Goal: Task Accomplishment & Management: Manage account settings

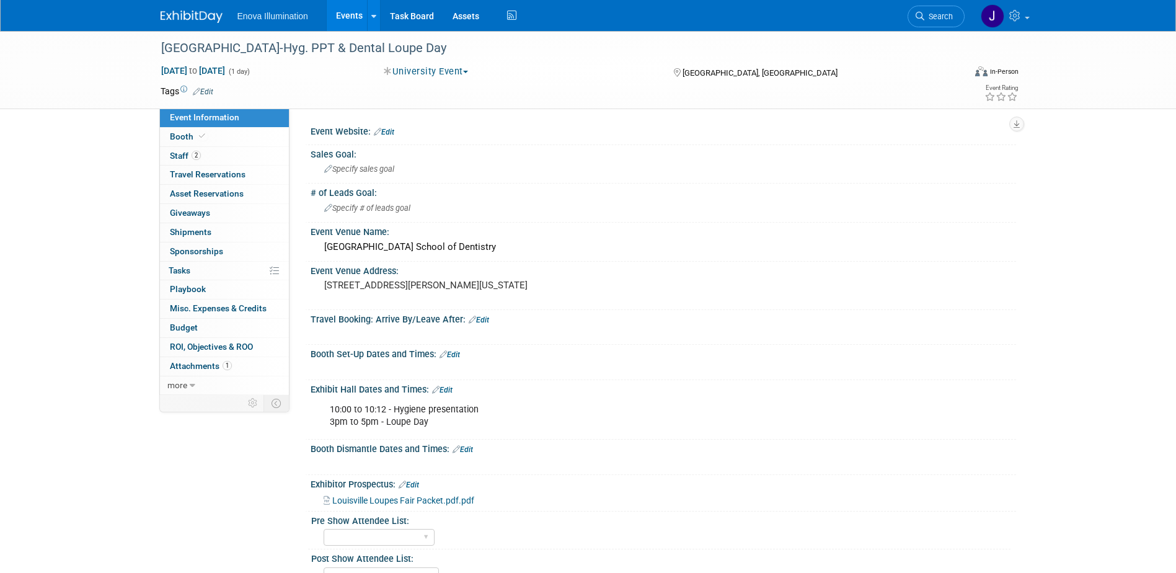
click at [167, 22] on img at bounding box center [192, 17] width 62 height 12
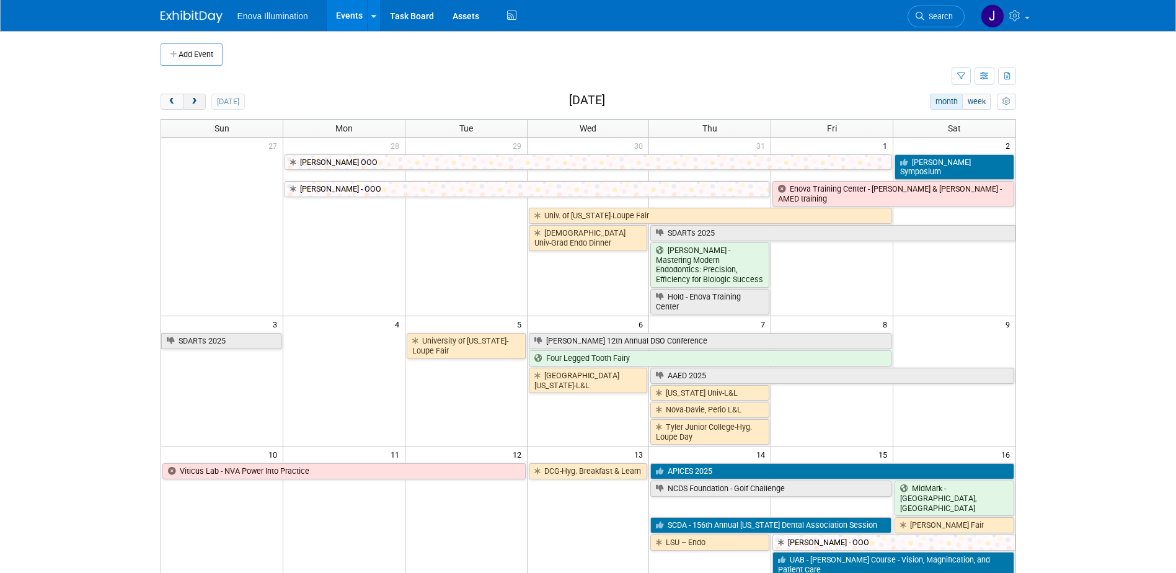
click at [190, 104] on span "next" at bounding box center [194, 102] width 9 height 8
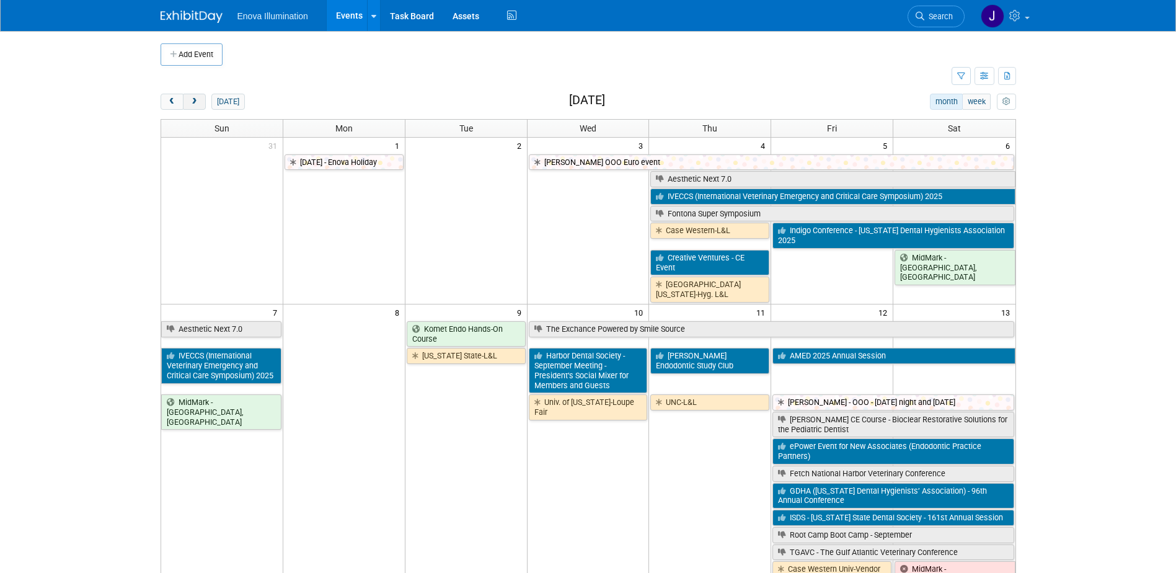
click at [195, 100] on span "next" at bounding box center [194, 102] width 9 height 8
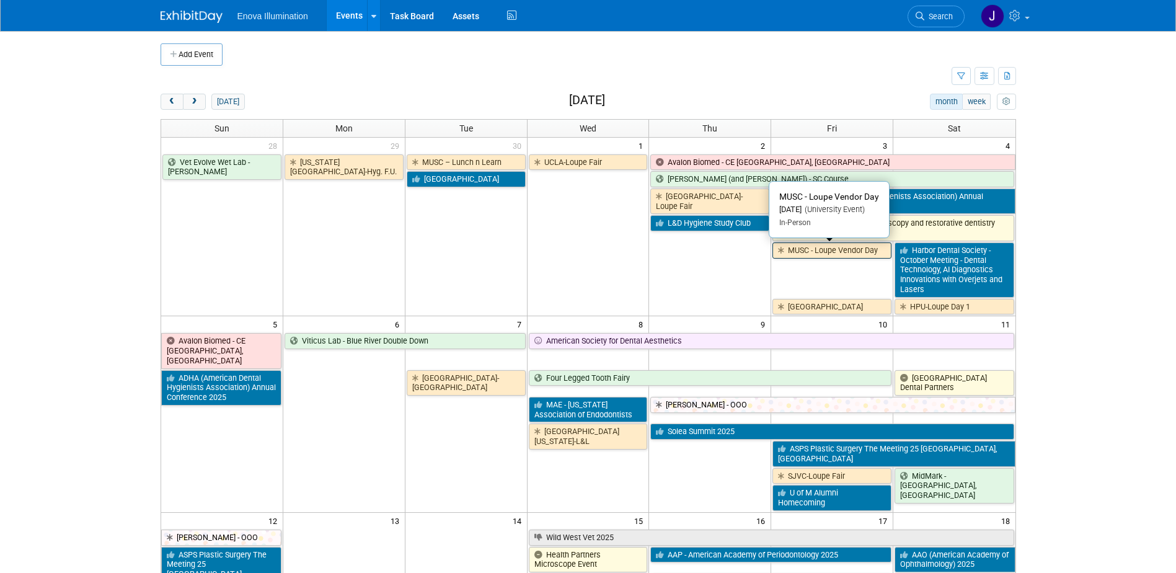
click at [812, 253] on link "MUSC - Loupe Vendor Day" at bounding box center [831, 250] width 119 height 16
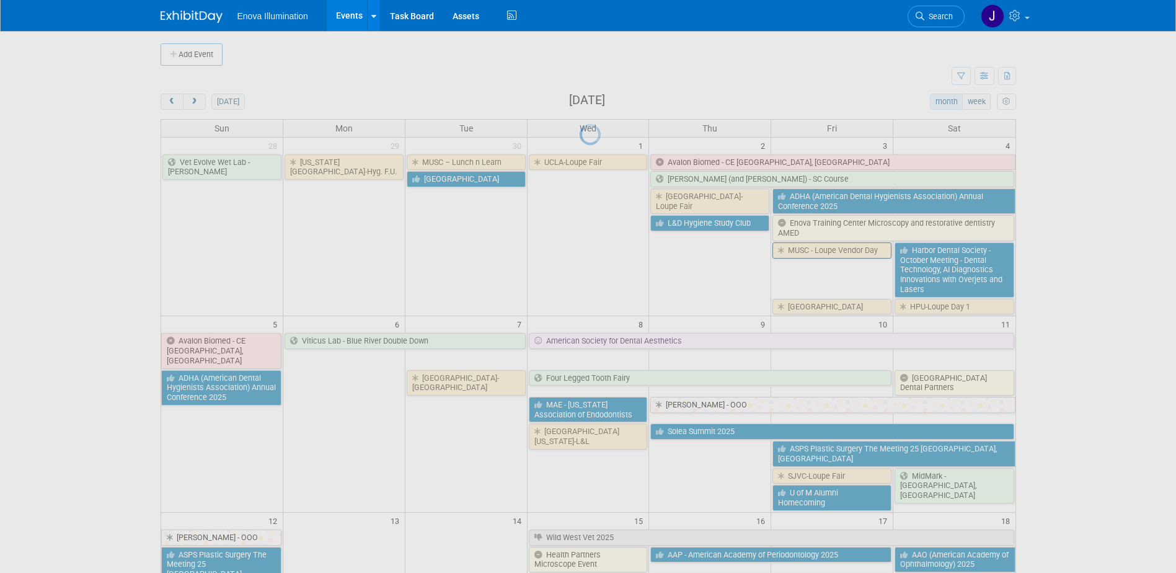
click at [597, 253] on div at bounding box center [587, 286] width 17 height 573
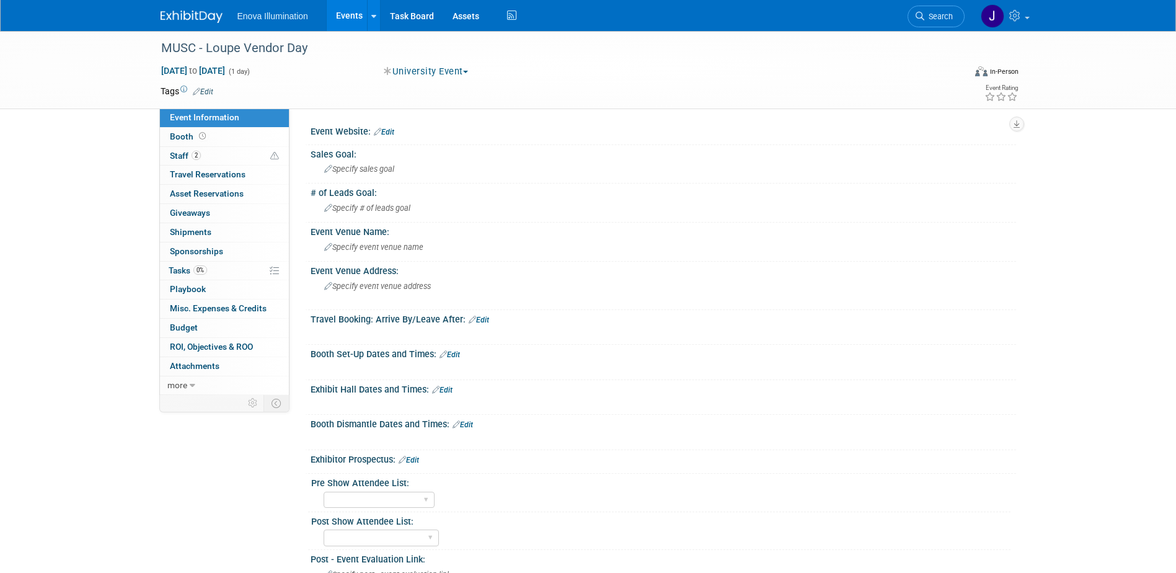
click at [449, 389] on link "Edit" at bounding box center [442, 389] width 20 height 9
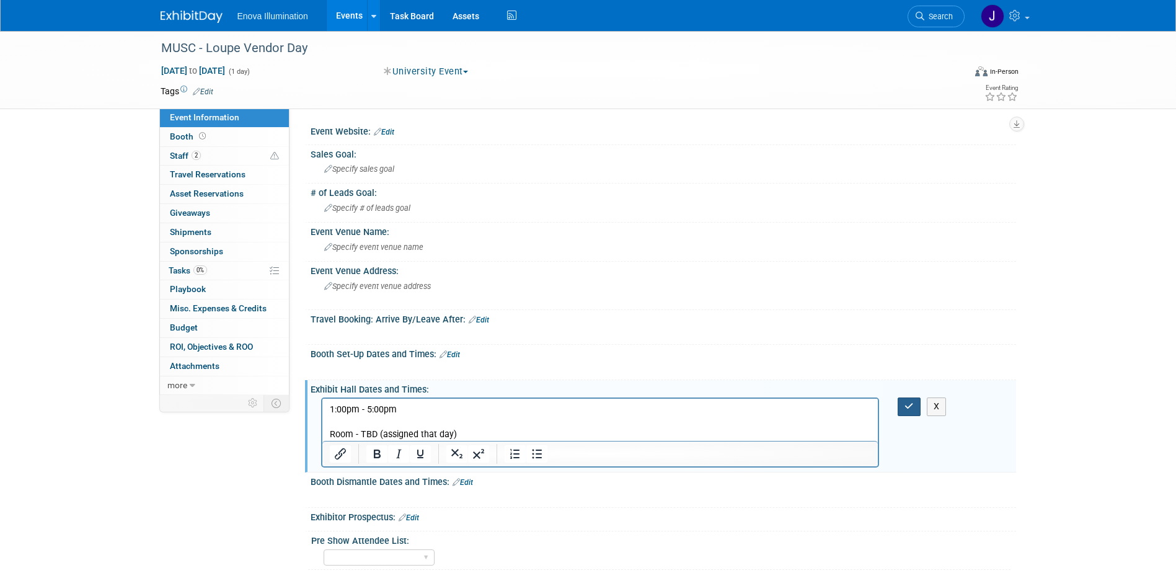
click at [907, 410] on icon "button" at bounding box center [908, 406] width 9 height 9
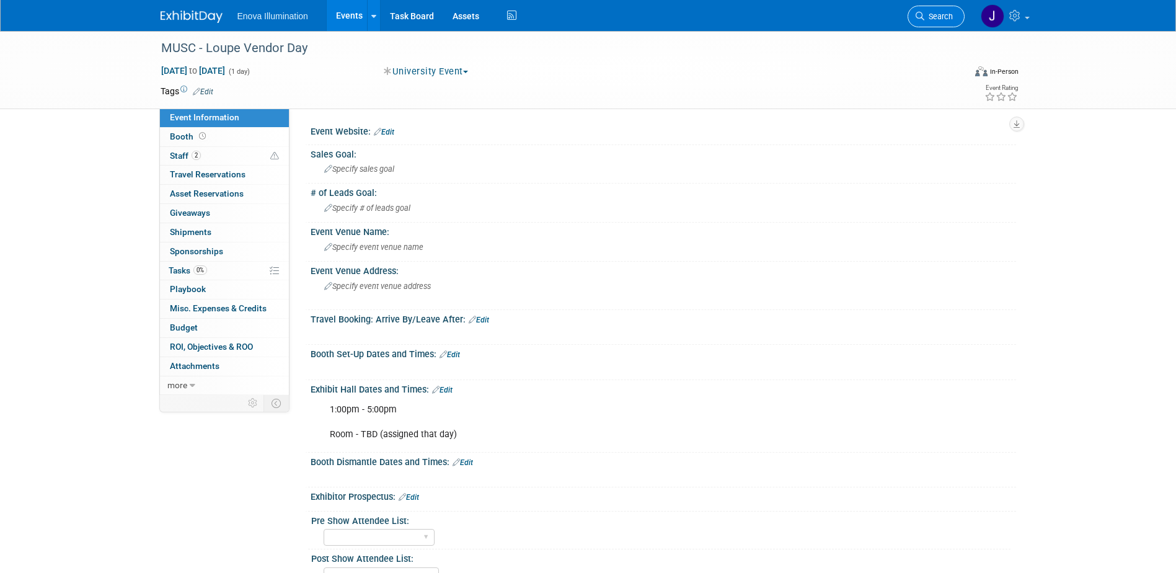
click at [952, 21] on link "Search" at bounding box center [935, 17] width 57 height 22
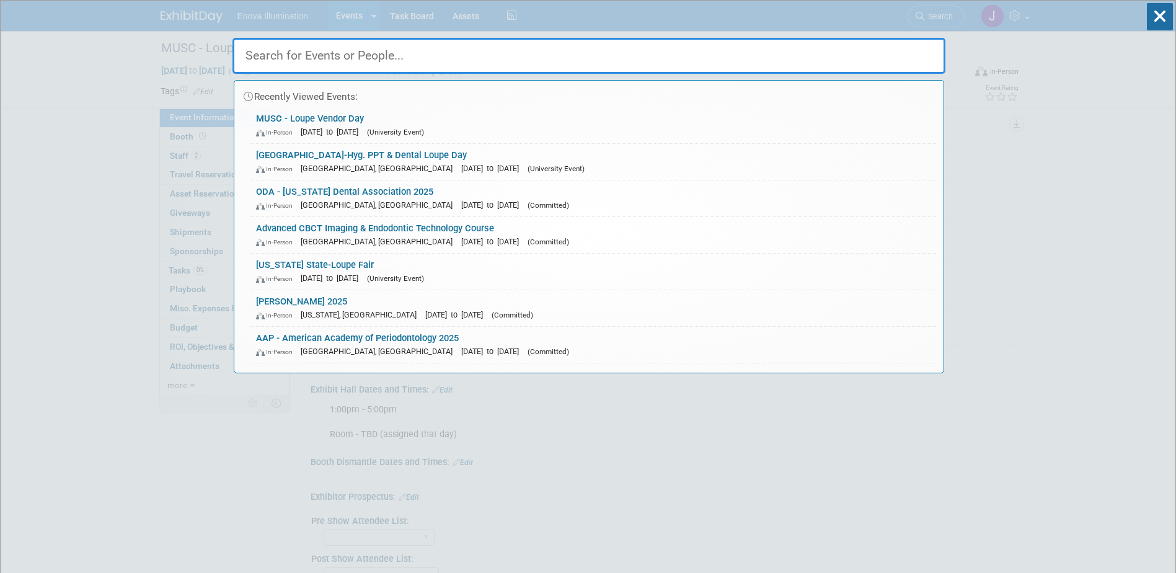
click at [905, 45] on input "text" at bounding box center [588, 56] width 713 height 36
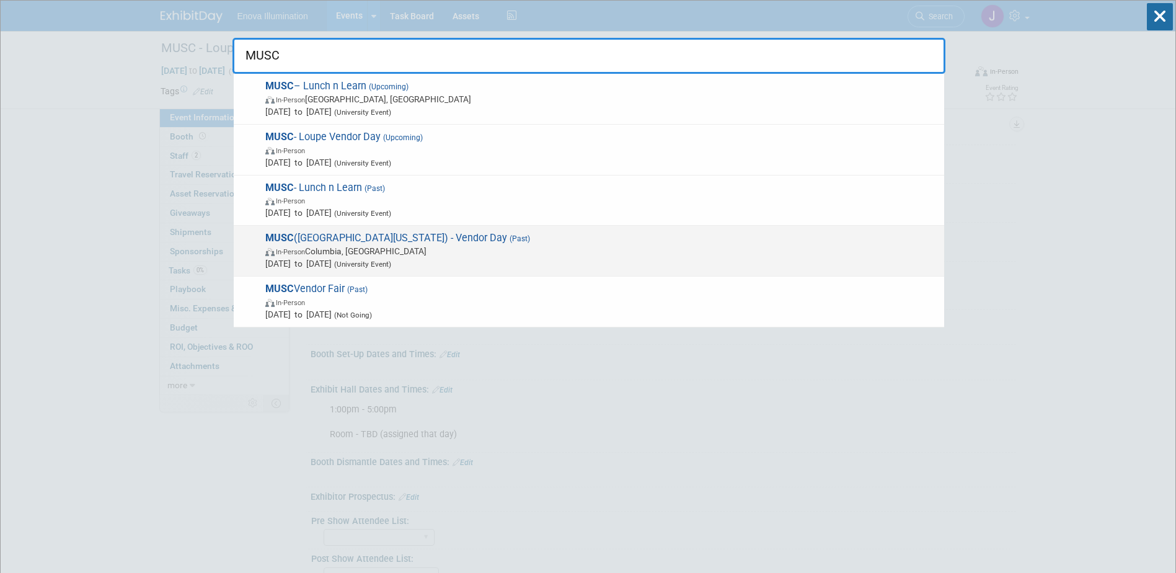
type input "MUSC"
click at [325, 262] on span "Feb 21, 2025 to Feb 21, 2025 (University Event)" at bounding box center [601, 263] width 672 height 12
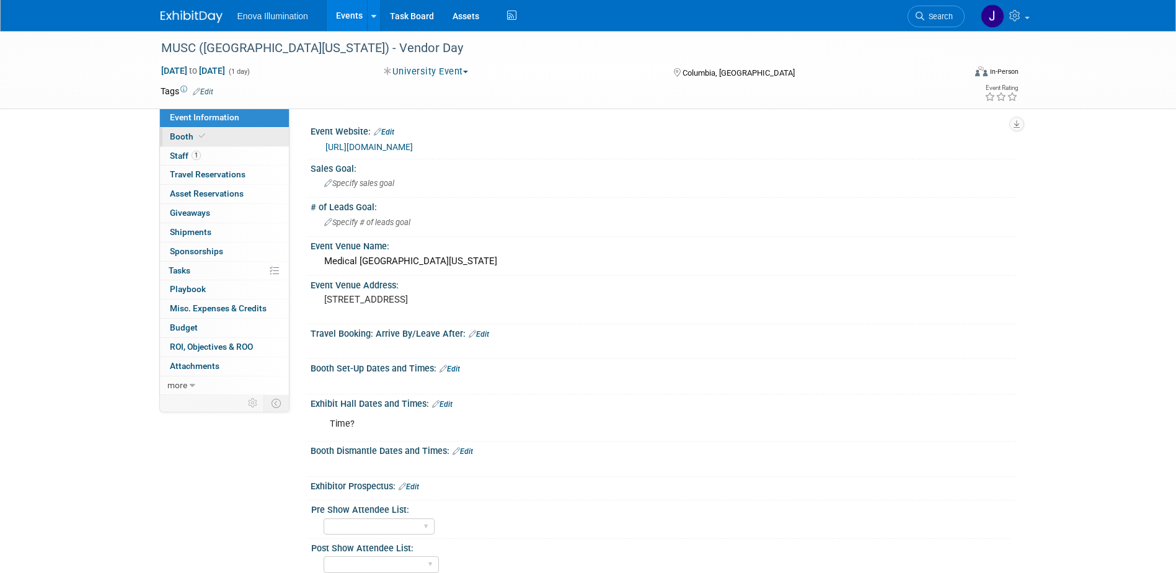
click at [235, 136] on link "Booth" at bounding box center [224, 137] width 129 height 19
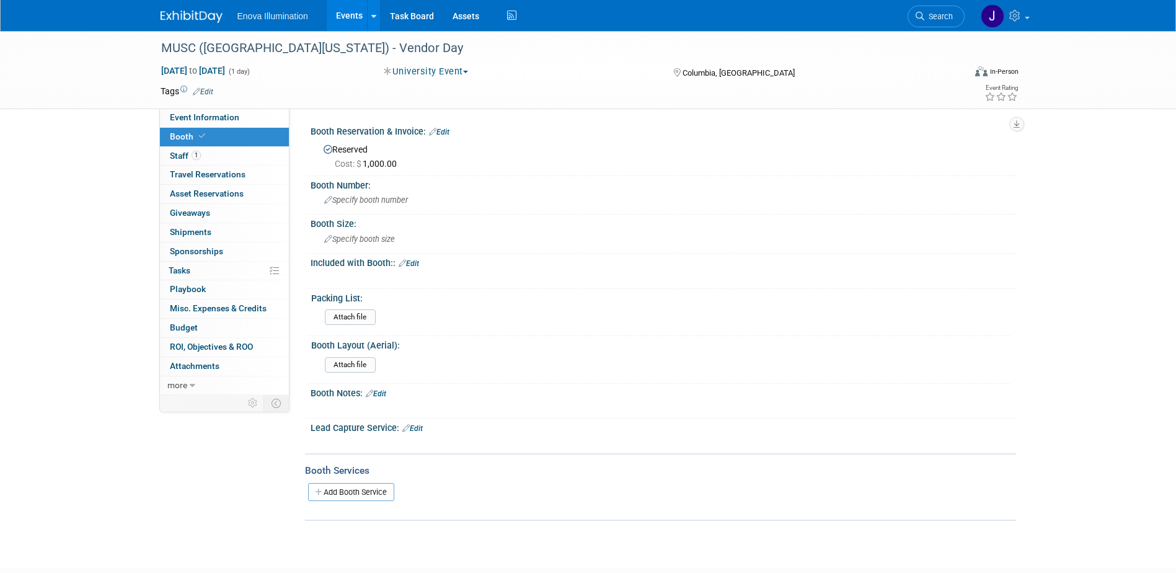
click at [170, 14] on img at bounding box center [192, 17] width 62 height 12
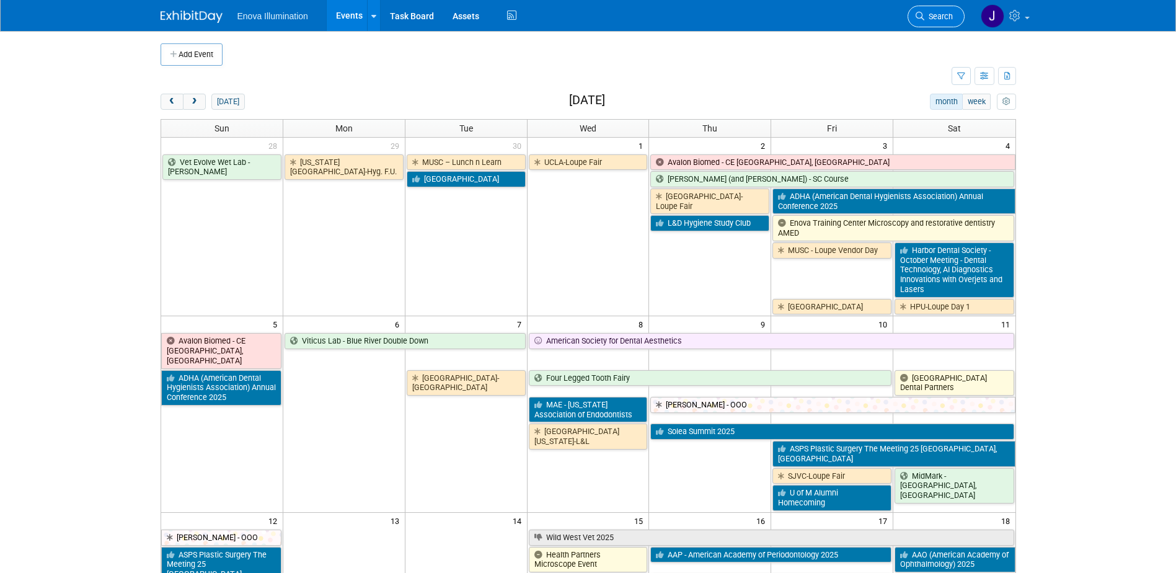
click at [931, 14] on span "Search" at bounding box center [938, 16] width 29 height 9
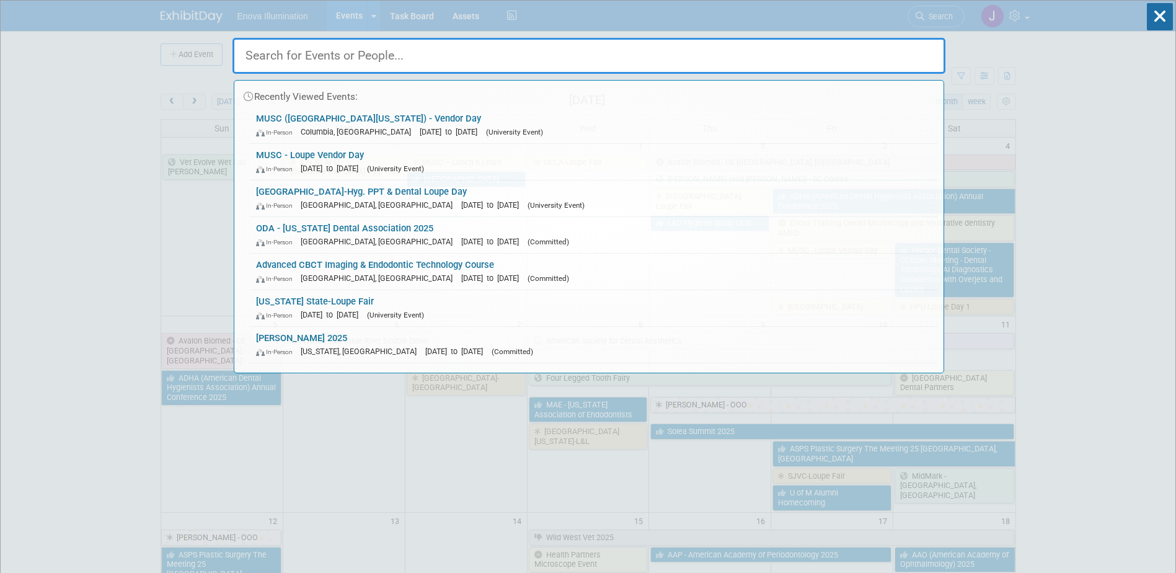
click at [859, 46] on input "text" at bounding box center [588, 56] width 713 height 36
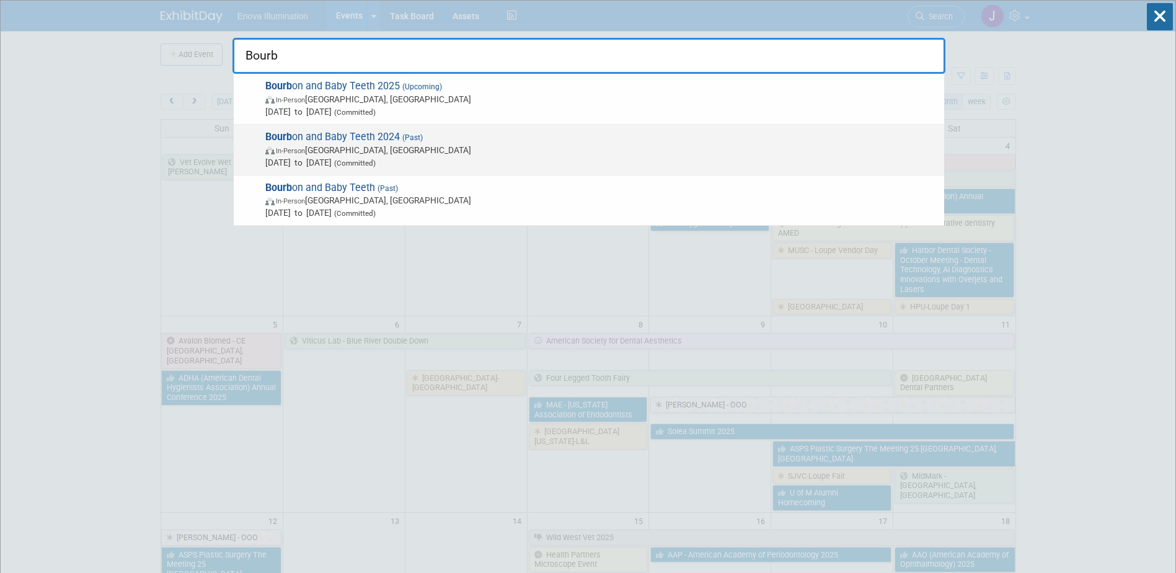
type input "Bourb"
click at [321, 133] on span "Bourb on and Baby Teeth 2024 (Past) In-Person [GEOGRAPHIC_DATA], [GEOGRAPHIC_DA…" at bounding box center [600, 150] width 676 height 38
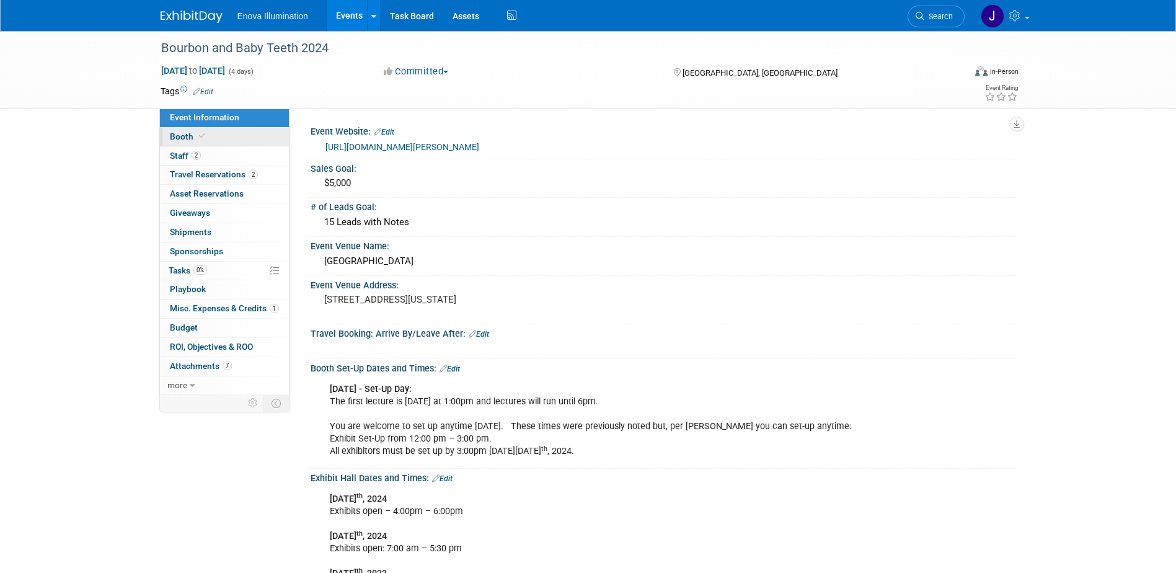
click at [235, 137] on link "Booth" at bounding box center [224, 137] width 129 height 19
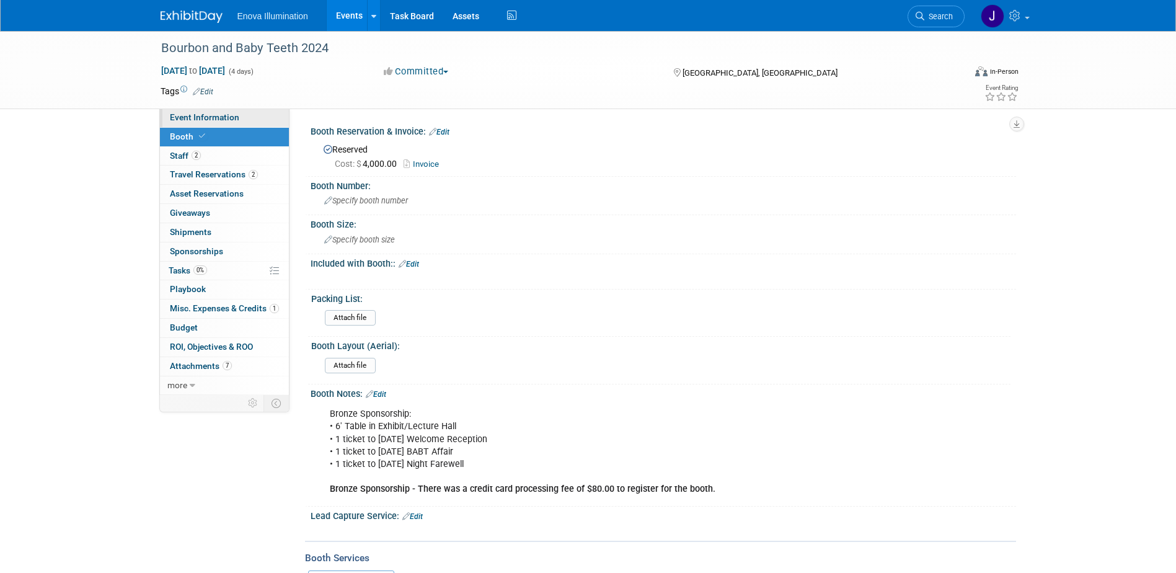
click at [234, 117] on span "Event Information" at bounding box center [204, 117] width 69 height 10
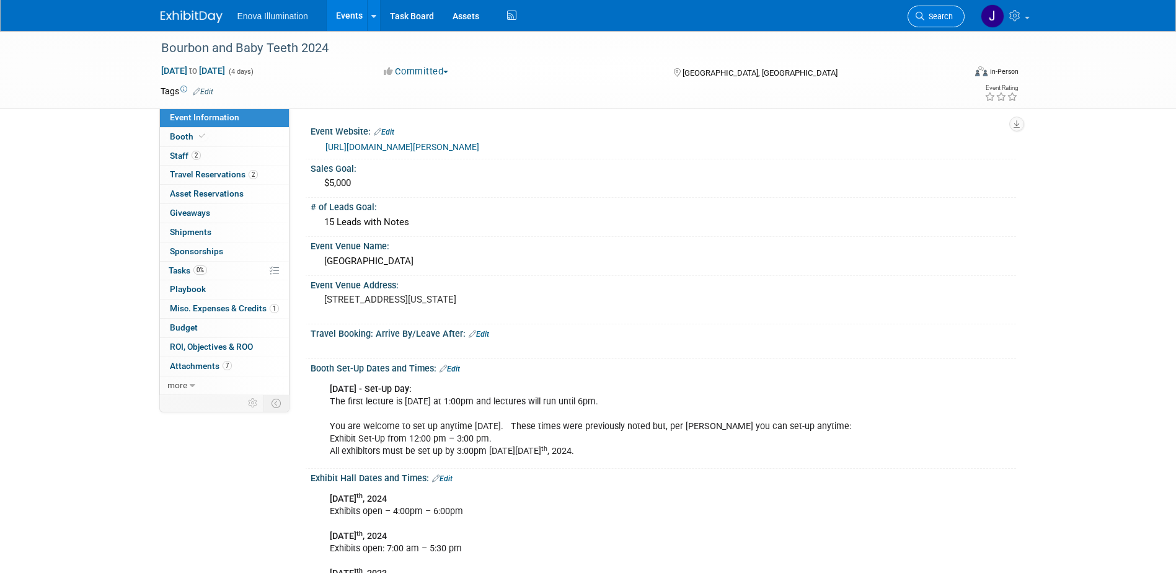
click at [931, 21] on link "Search" at bounding box center [935, 17] width 57 height 22
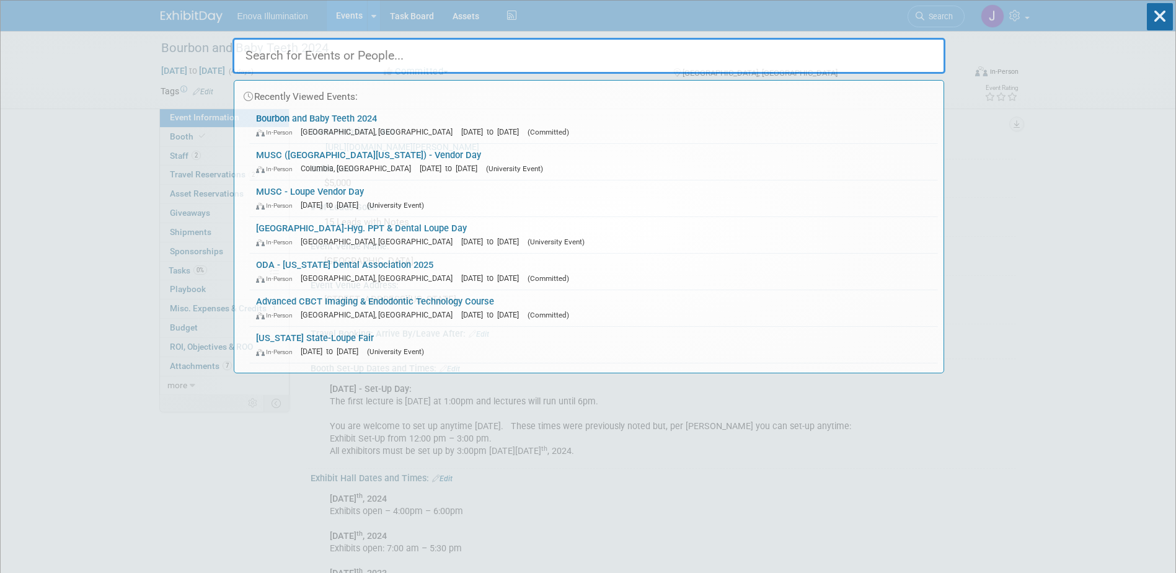
click at [787, 48] on input "text" at bounding box center [588, 56] width 713 height 36
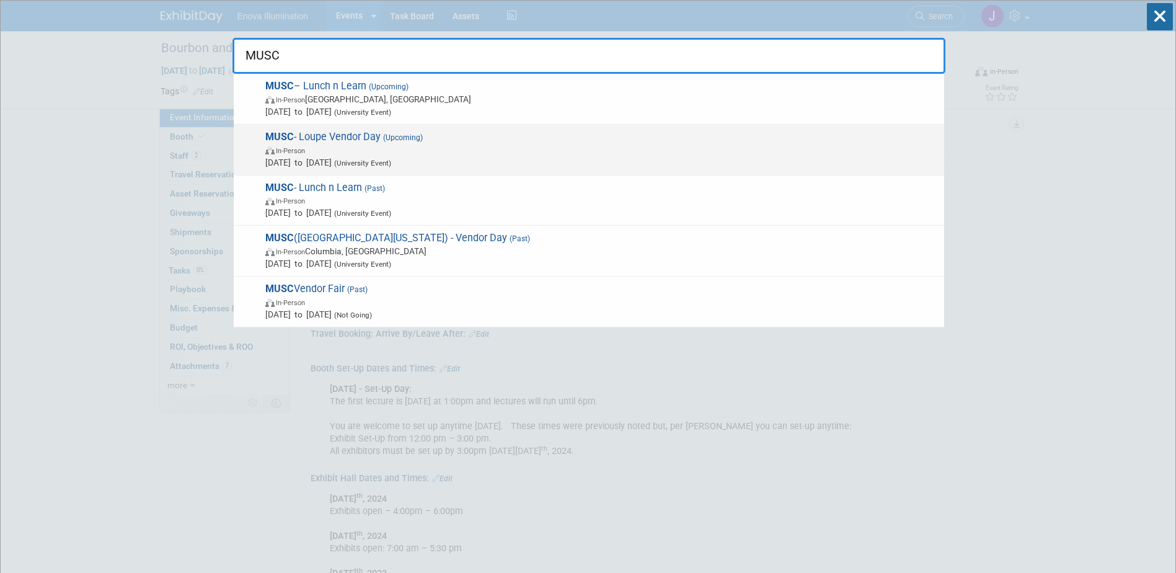
type input "MUSC"
click at [300, 131] on span "MUSC - Loupe Vendor Day (Upcoming) In-Person Oct 3, 2025 to Oct 3, 2025 (Univer…" at bounding box center [600, 150] width 676 height 38
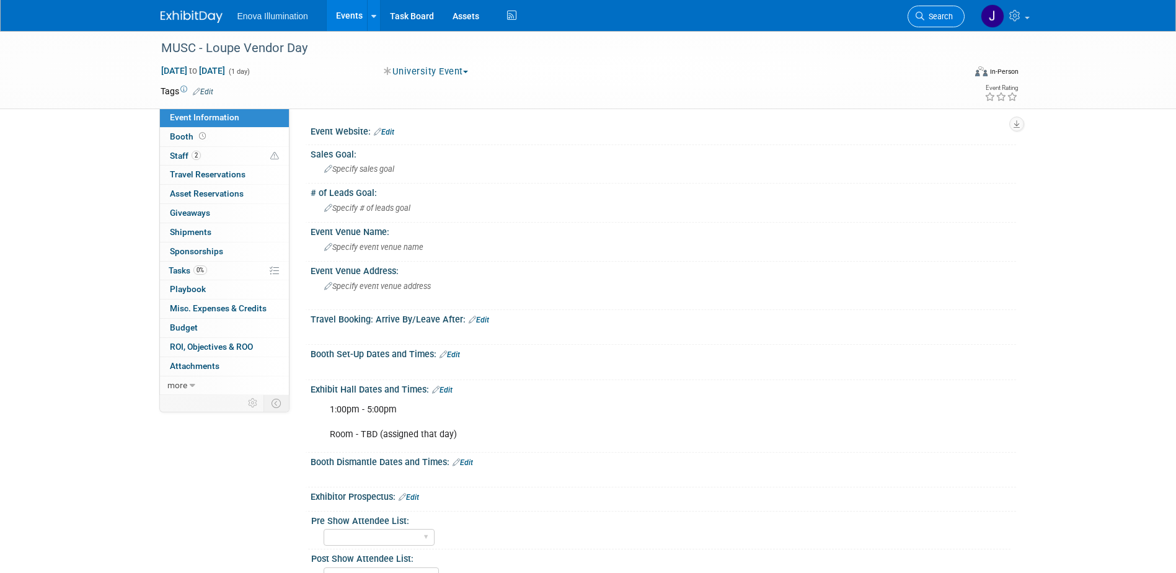
click at [936, 14] on span "Search" at bounding box center [938, 16] width 29 height 9
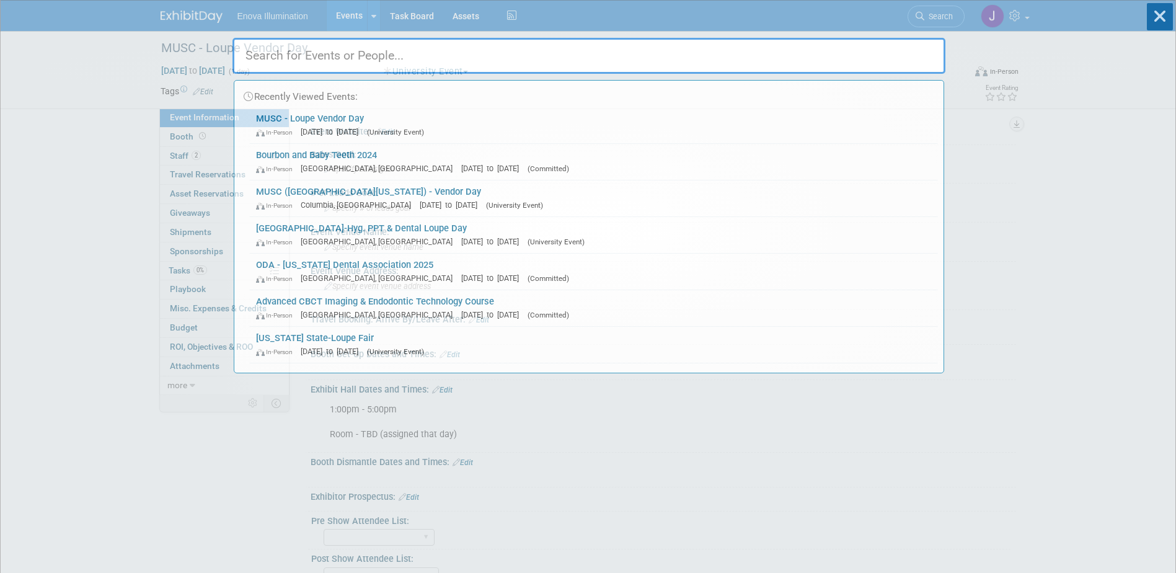
click at [851, 53] on input "text" at bounding box center [588, 56] width 713 height 36
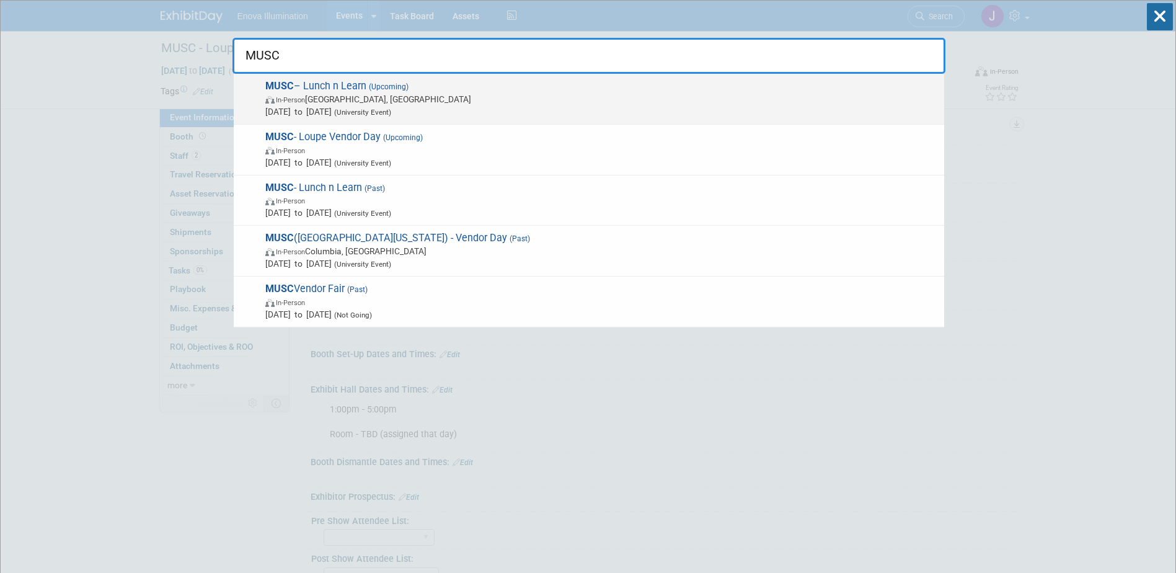
type input "MUSC"
click at [320, 104] on span "In-Person Charleston, SC" at bounding box center [601, 99] width 672 height 12
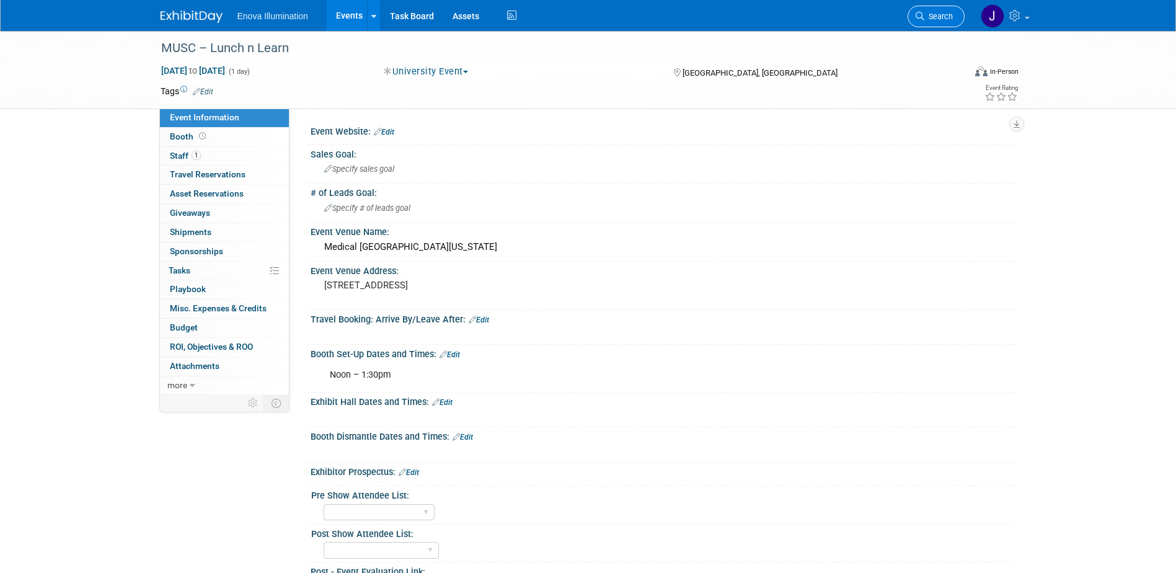
click at [935, 13] on span "Search" at bounding box center [938, 16] width 29 height 9
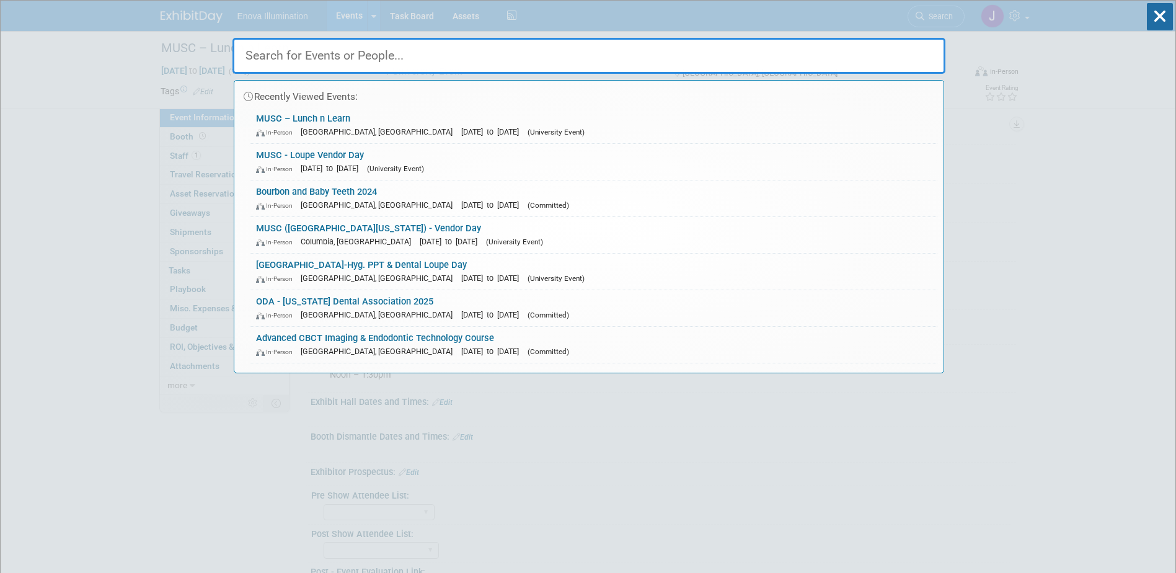
click at [829, 42] on input "text" at bounding box center [588, 56] width 713 height 36
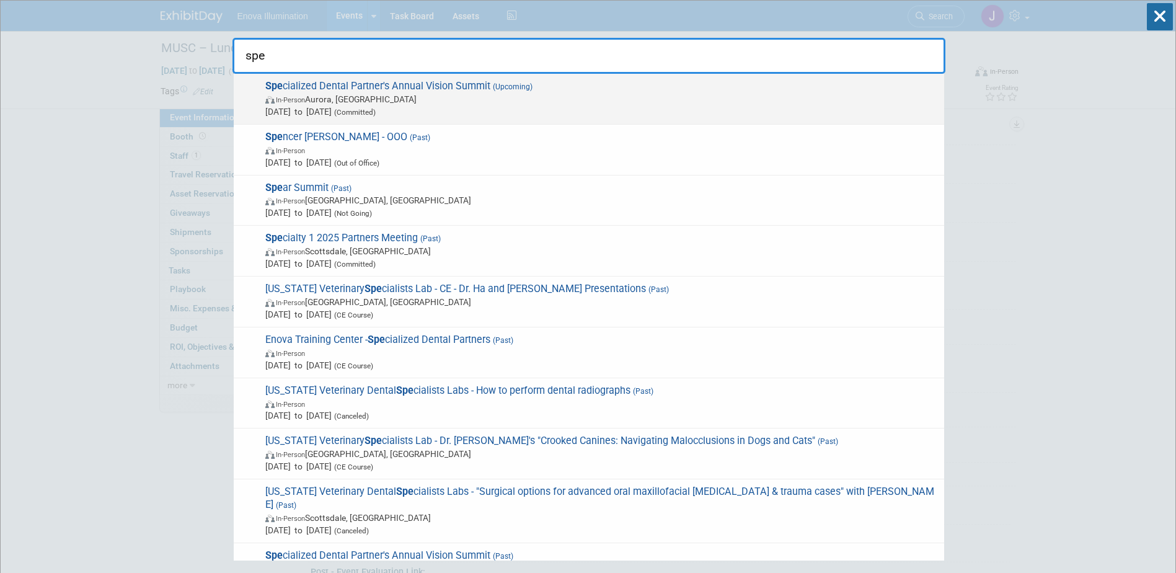
type input "spe"
click at [357, 95] on span "In-Person Aurora, CO" at bounding box center [601, 99] width 672 height 12
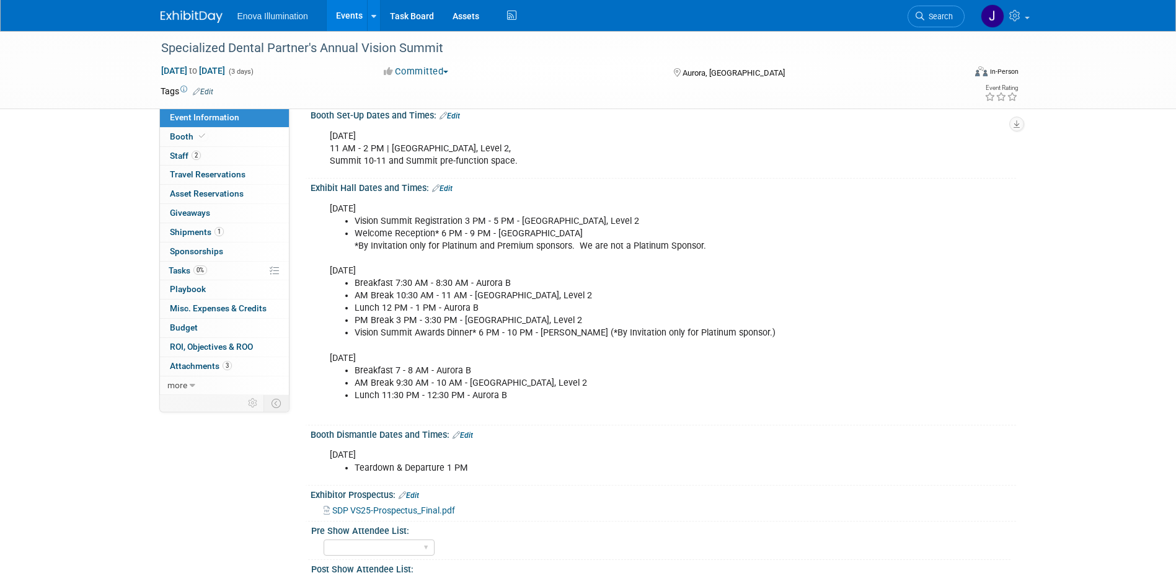
scroll to position [248, 0]
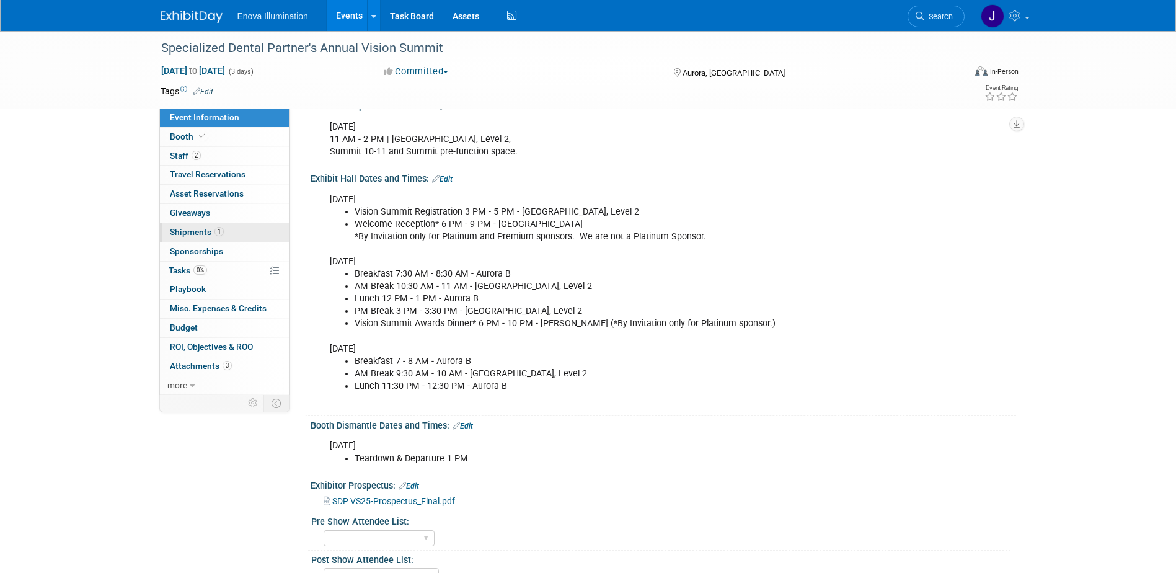
click at [193, 229] on span "Shipments 1" at bounding box center [197, 232] width 54 height 10
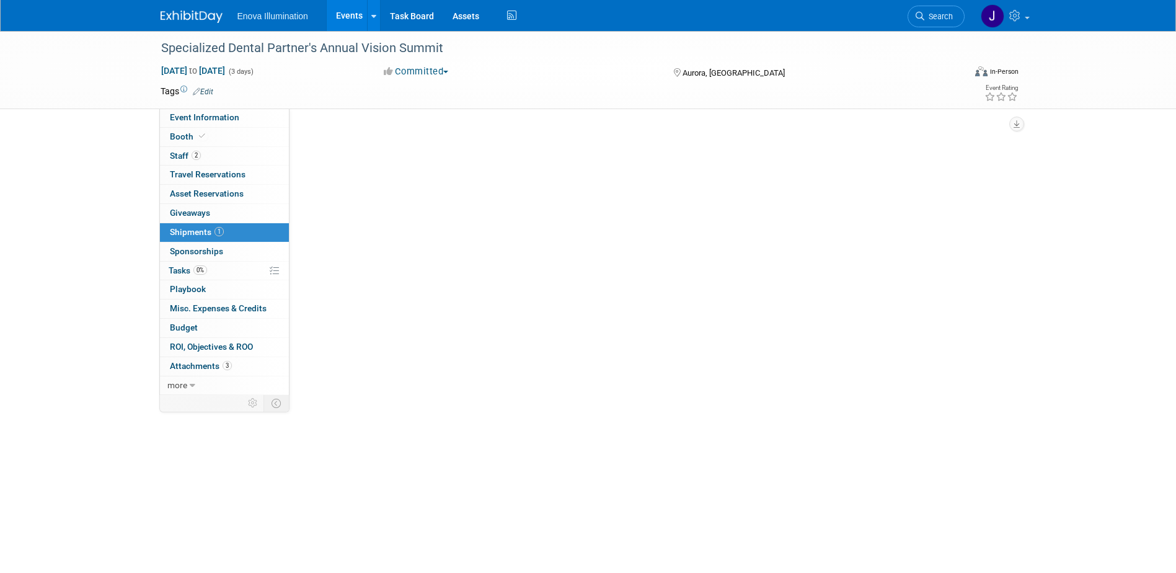
scroll to position [0, 0]
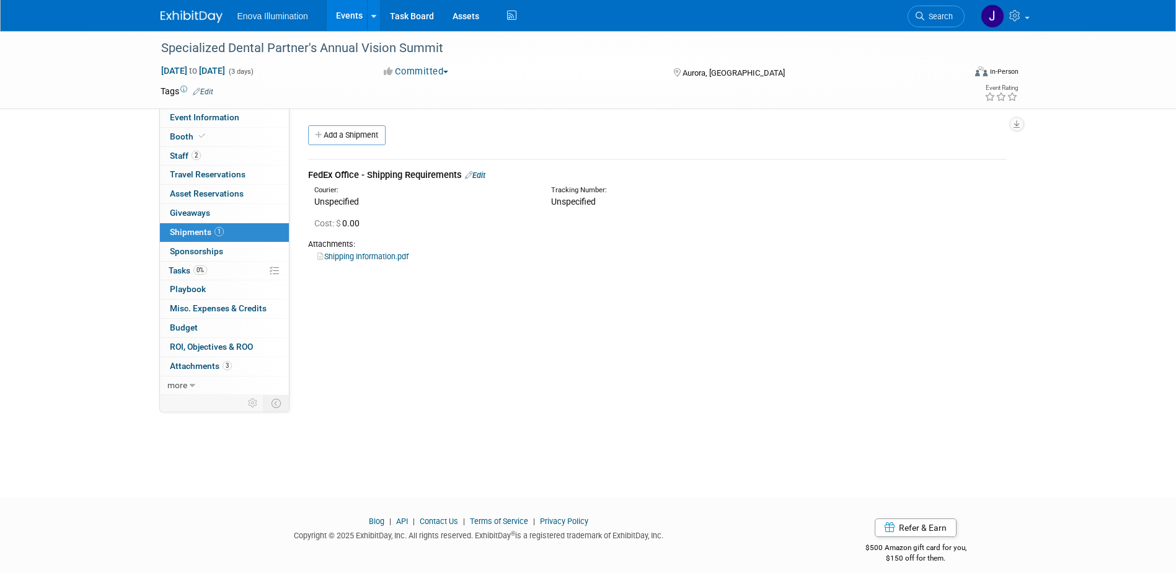
click at [355, 256] on link "Shipping Information.pdf" at bounding box center [362, 256] width 91 height 9
click at [204, 118] on span "Event Information" at bounding box center [204, 117] width 69 height 10
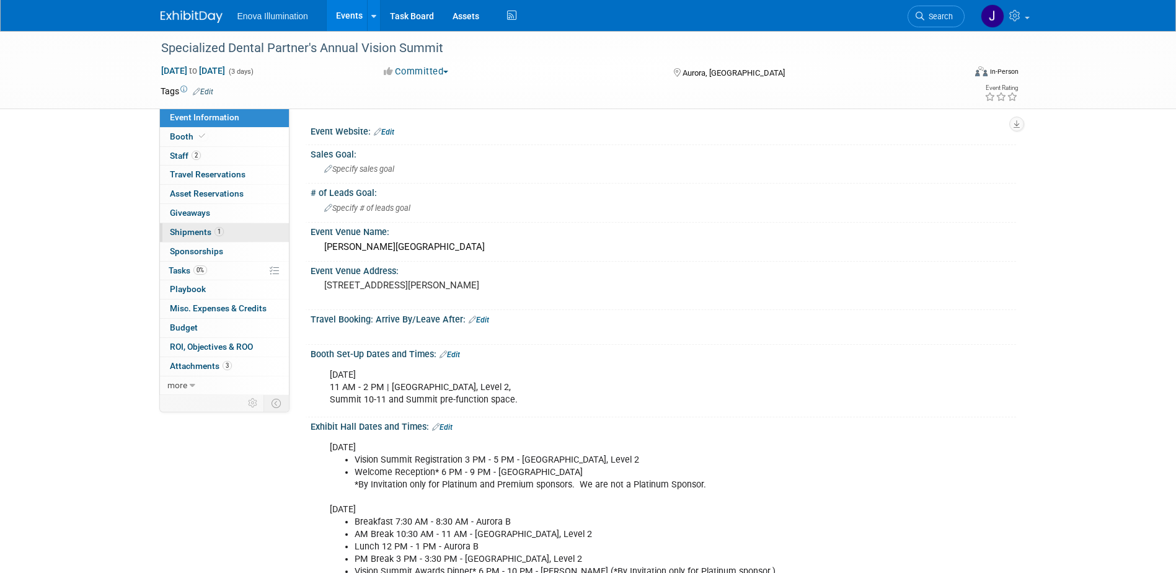
click at [180, 239] on link "1 Shipments 1" at bounding box center [224, 232] width 129 height 19
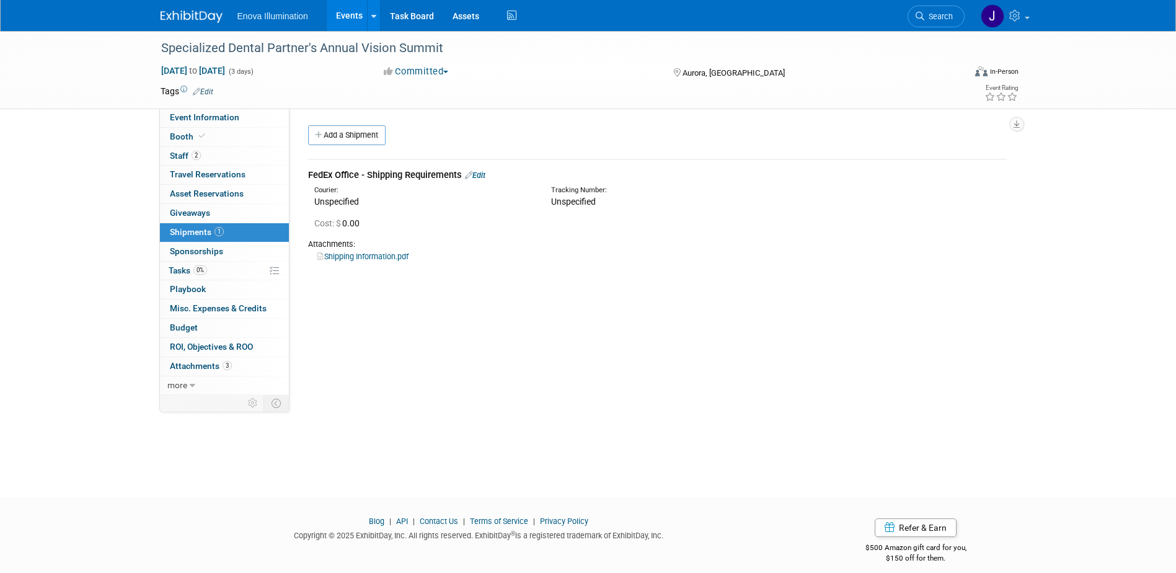
click at [348, 257] on link "Shipping Information.pdf" at bounding box center [362, 256] width 91 height 9
click at [946, 19] on span "Search" at bounding box center [938, 16] width 29 height 9
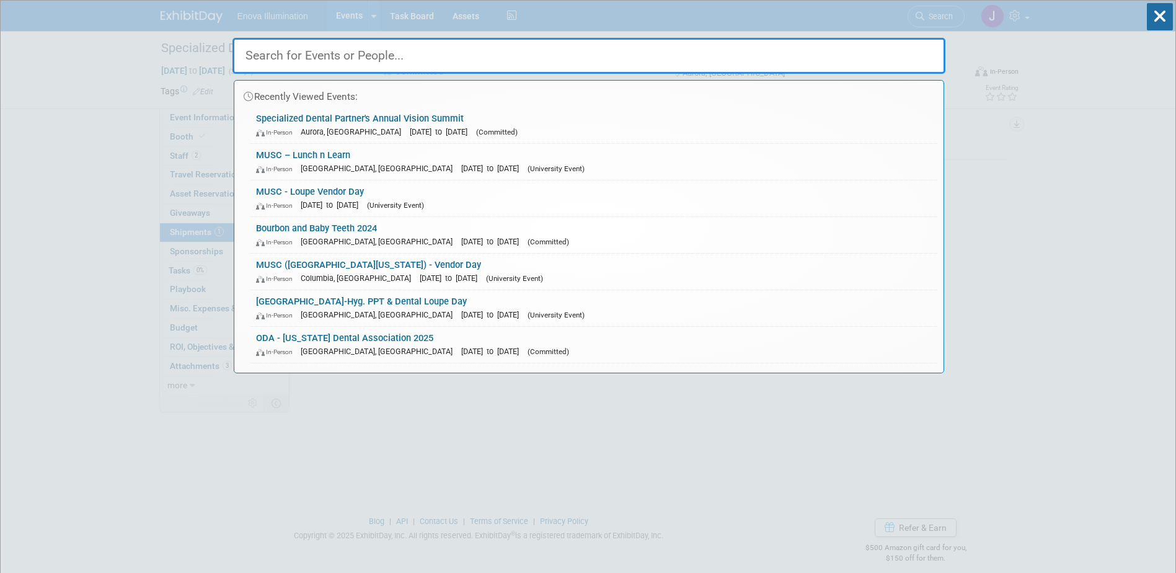
click at [812, 56] on input "text" at bounding box center [588, 56] width 713 height 36
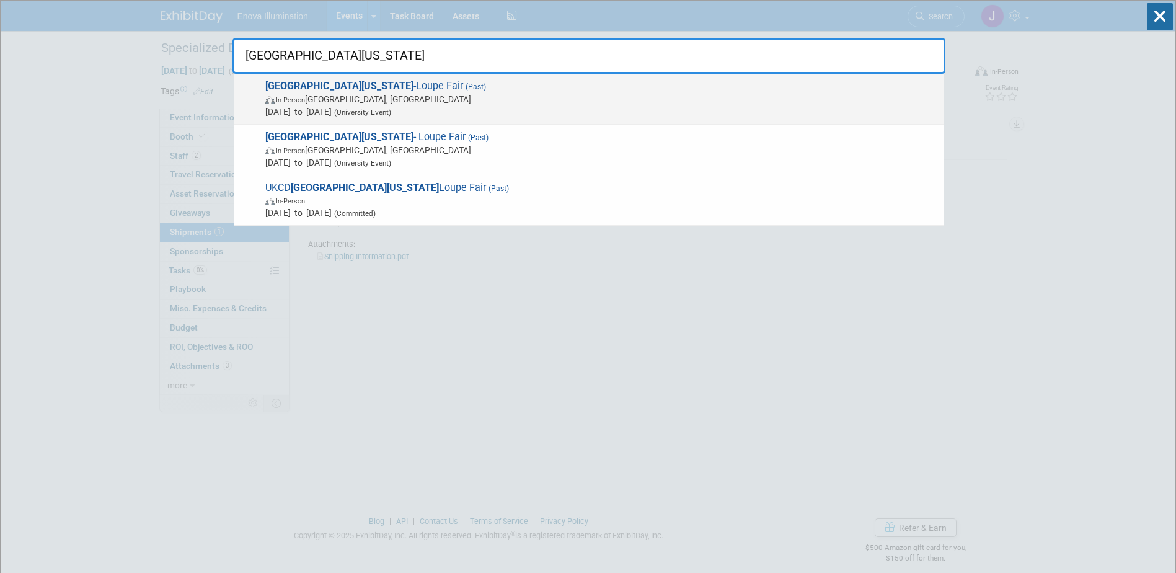
type input "[GEOGRAPHIC_DATA][US_STATE]"
click at [338, 92] on span "University of Kentucky -Loupe Fair (Past) In-Person Lexington, KY Aug 5, 2025 t…" at bounding box center [600, 99] width 676 height 38
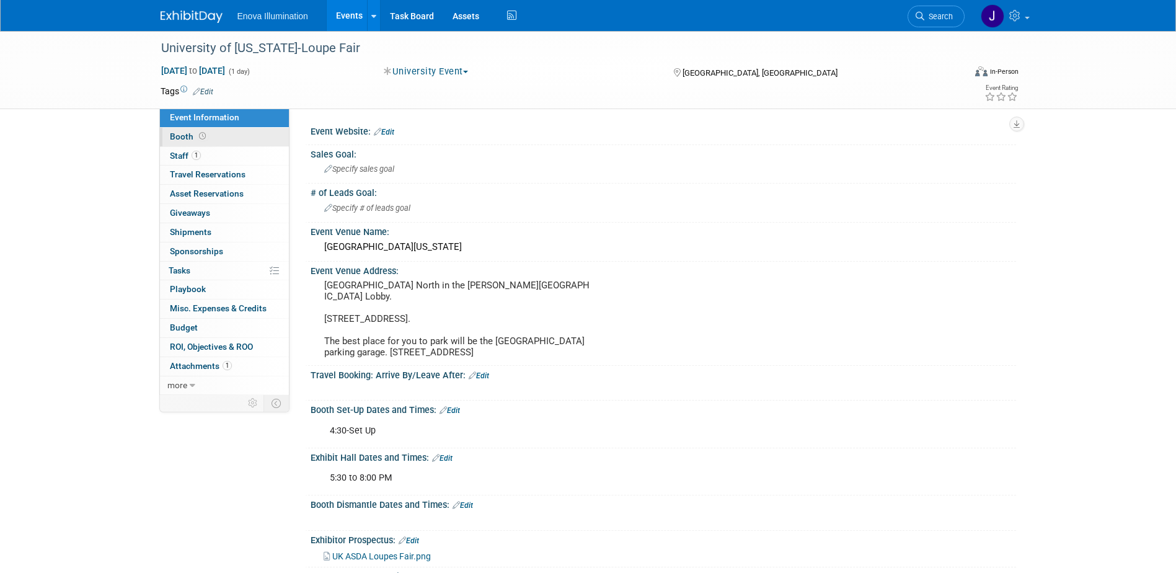
click at [218, 134] on link "Booth" at bounding box center [224, 137] width 129 height 19
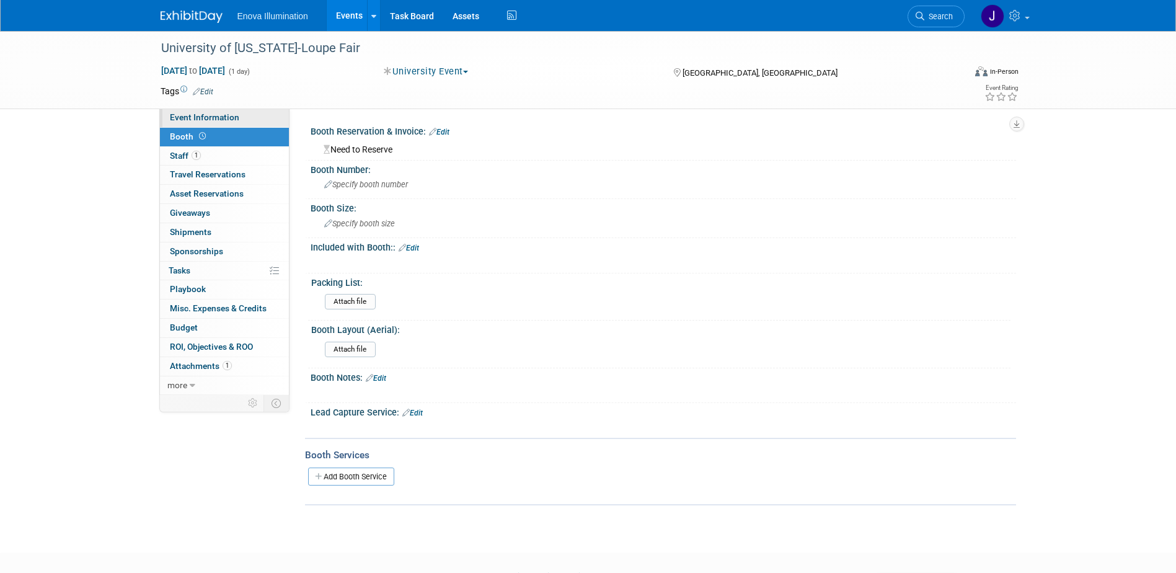
click at [222, 123] on link "Event Information" at bounding box center [224, 117] width 129 height 19
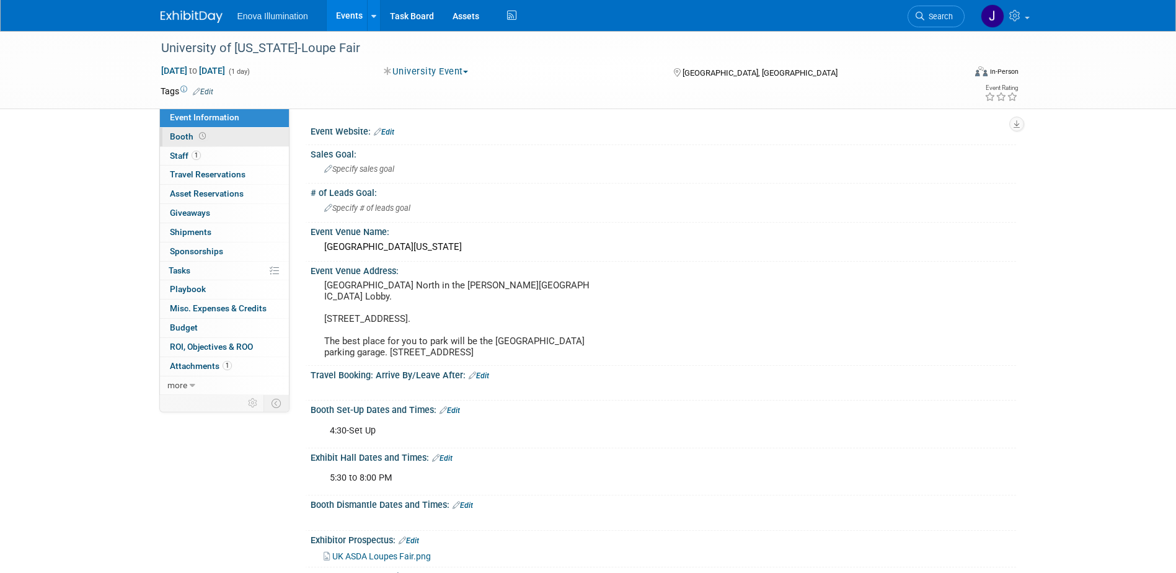
click at [193, 141] on span "Booth" at bounding box center [189, 136] width 38 height 10
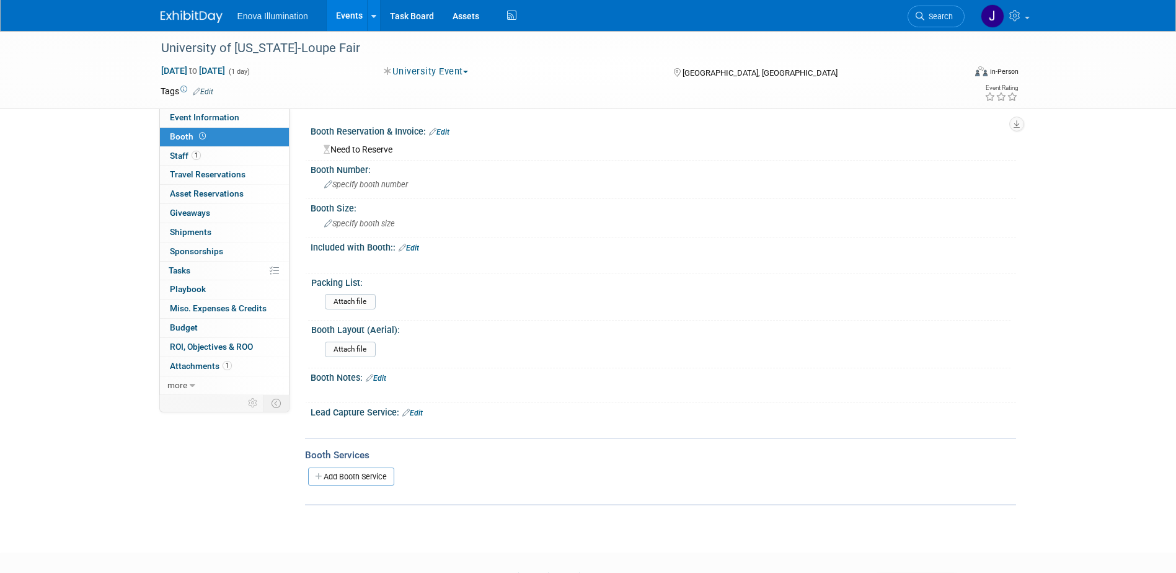
click at [447, 134] on link "Edit" at bounding box center [439, 132] width 20 height 9
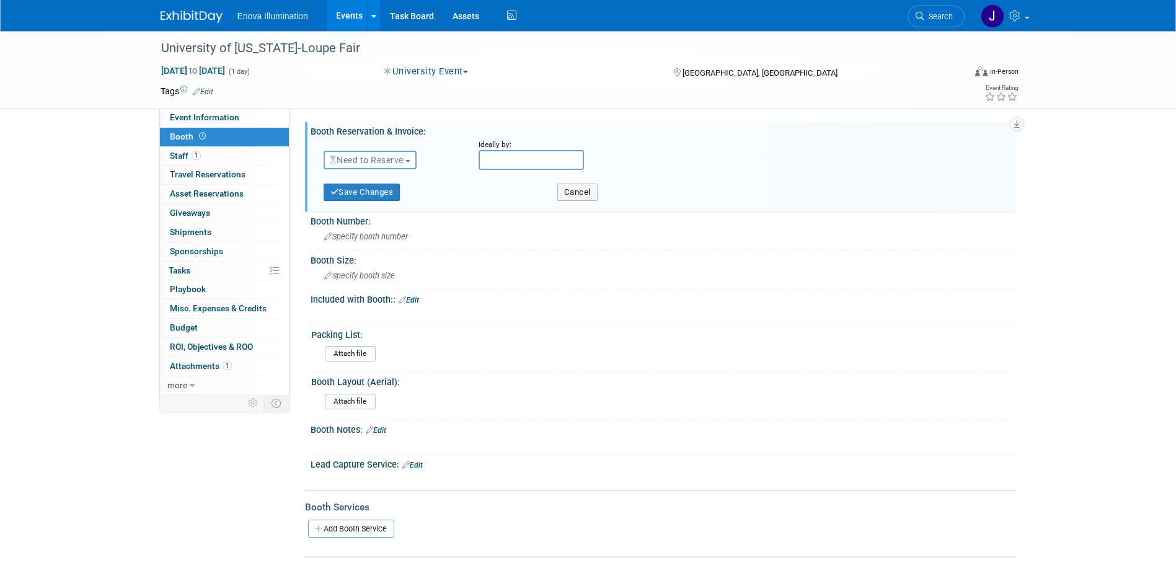
click at [384, 162] on span "Need to Reserve" at bounding box center [367, 160] width 74 height 10
click at [361, 194] on link "Reserved" at bounding box center [390, 198] width 133 height 17
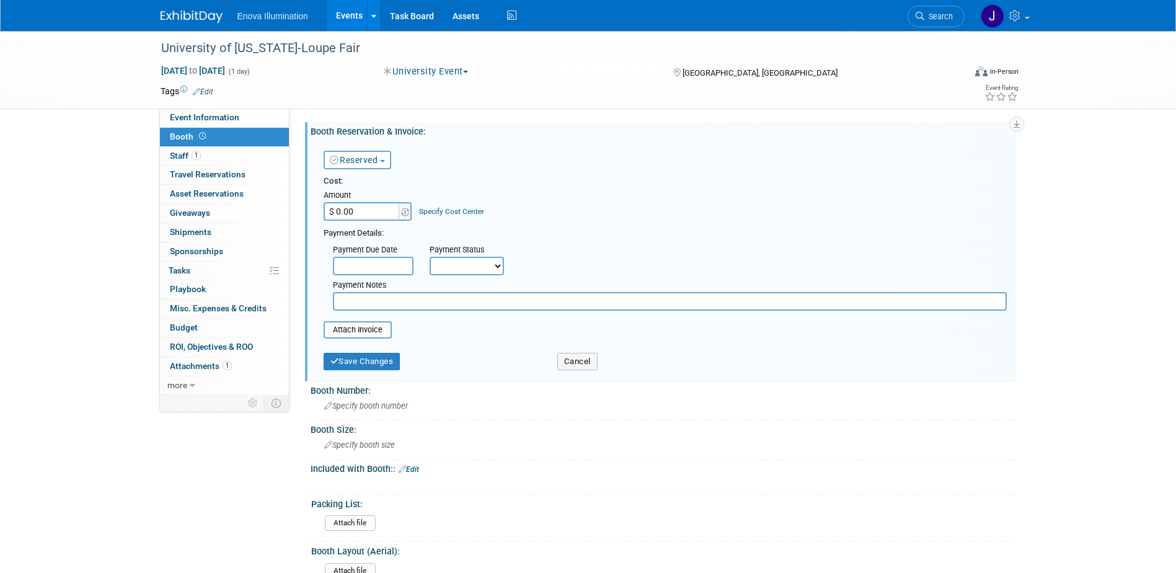
click at [358, 205] on input "$ 0.00" at bounding box center [361, 211] width 77 height 19
type input "$ 2,200.00"
click at [354, 354] on button "Save Changes" at bounding box center [361, 361] width 77 height 17
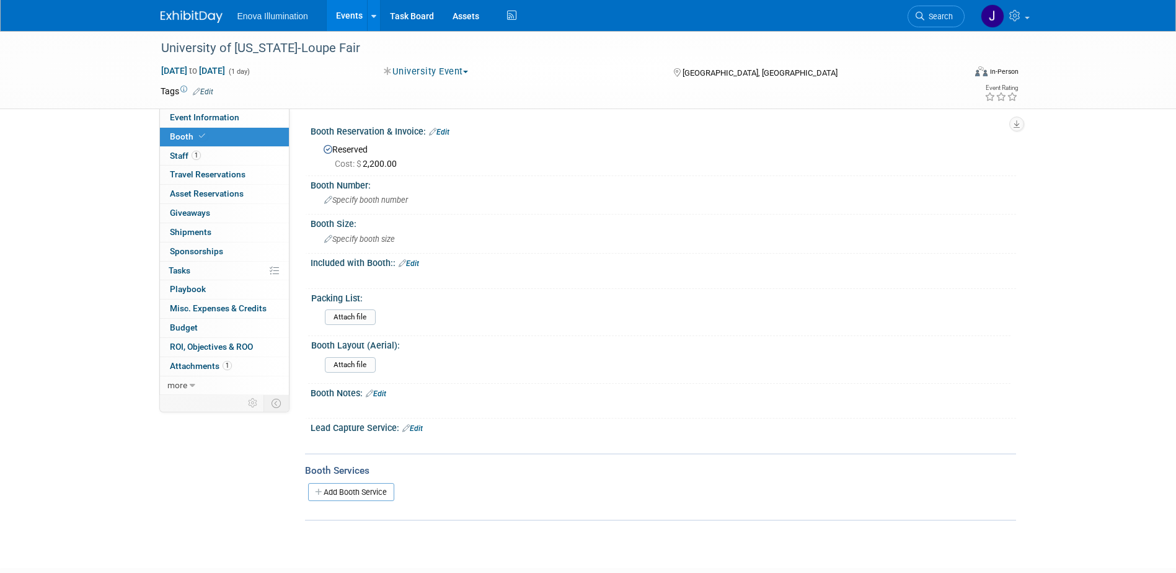
click at [196, 133] on span at bounding box center [201, 135] width 11 height 9
click at [209, 117] on span "Event Information" at bounding box center [204, 117] width 69 height 10
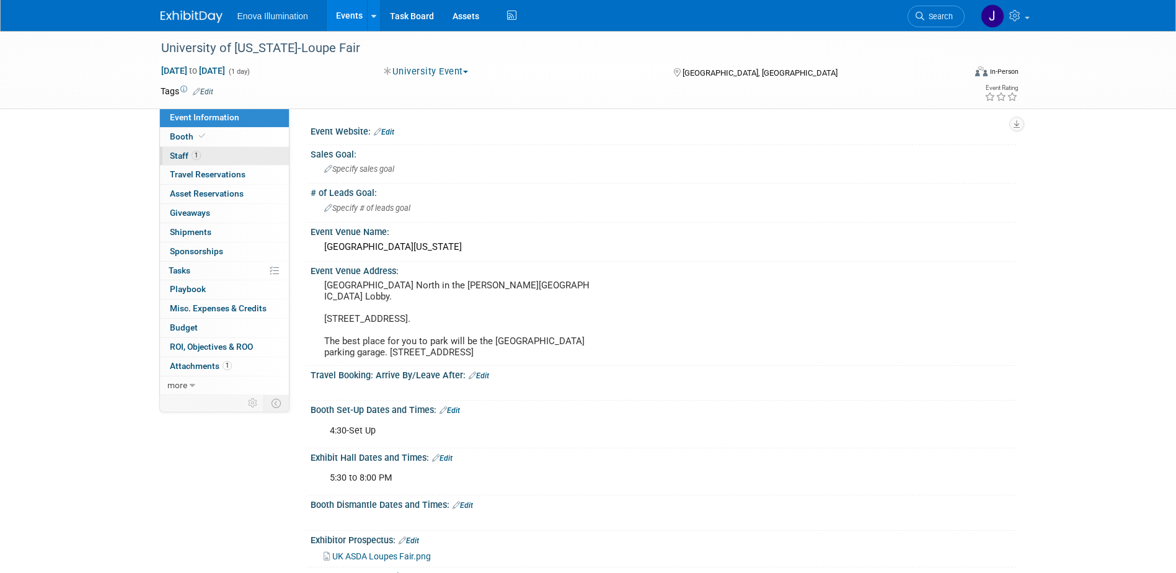
click at [204, 157] on link "1 Staff 1" at bounding box center [224, 156] width 129 height 19
